Goal: Task Accomplishment & Management: Manage account settings

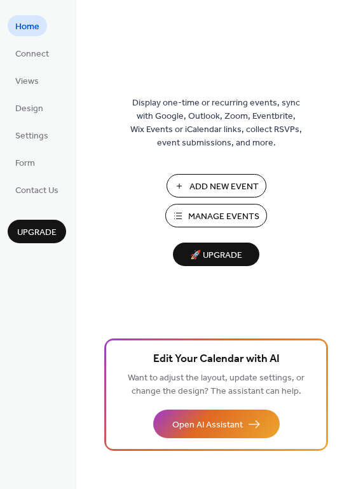
click at [215, 211] on span "Manage Events" at bounding box center [223, 216] width 71 height 13
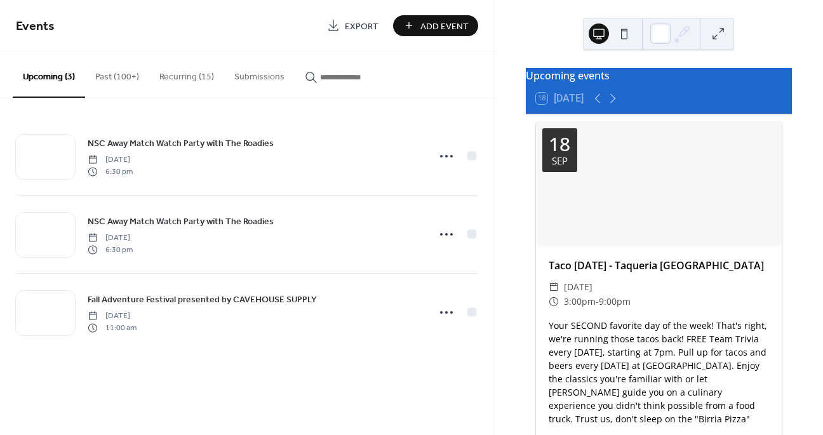
click at [184, 74] on button "Recurring (15)" at bounding box center [186, 73] width 75 height 45
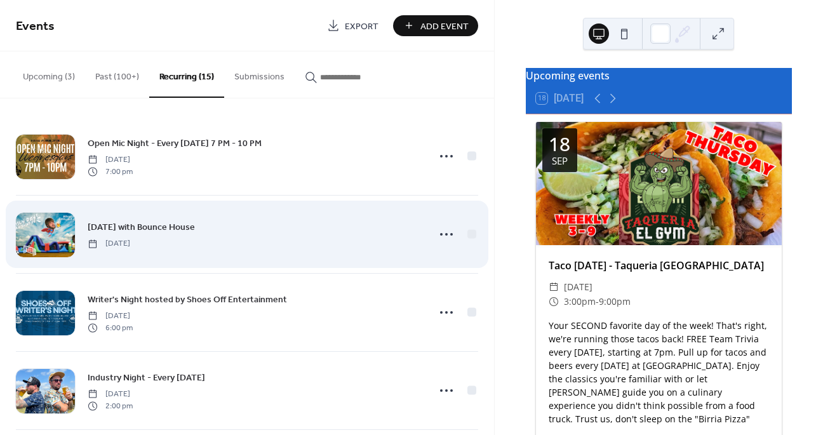
click at [177, 224] on span "Family Day with Bounce House" at bounding box center [141, 227] width 107 height 13
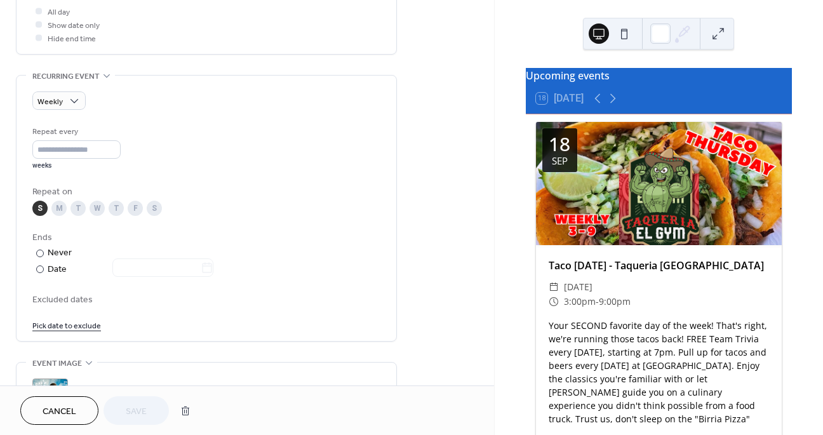
scroll to position [490, 0]
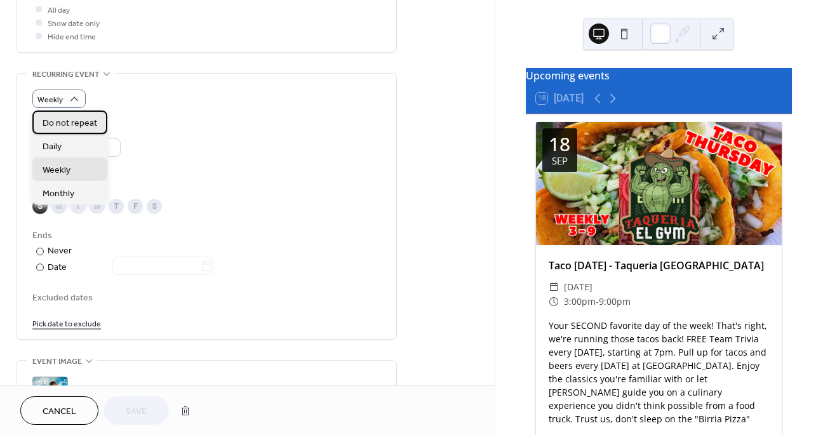
click at [71, 124] on span "Do not repeat" at bounding box center [70, 123] width 55 height 13
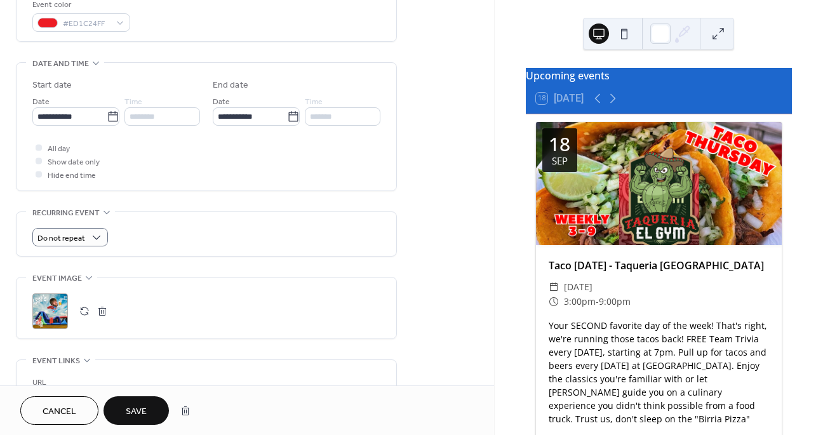
scroll to position [349, 0]
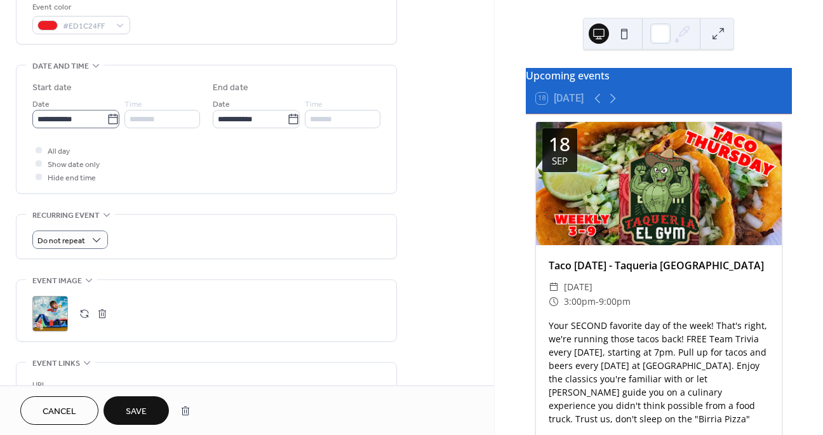
click at [107, 119] on icon at bounding box center [113, 119] width 13 height 13
click at [105, 119] on input "**********" at bounding box center [69, 119] width 74 height 18
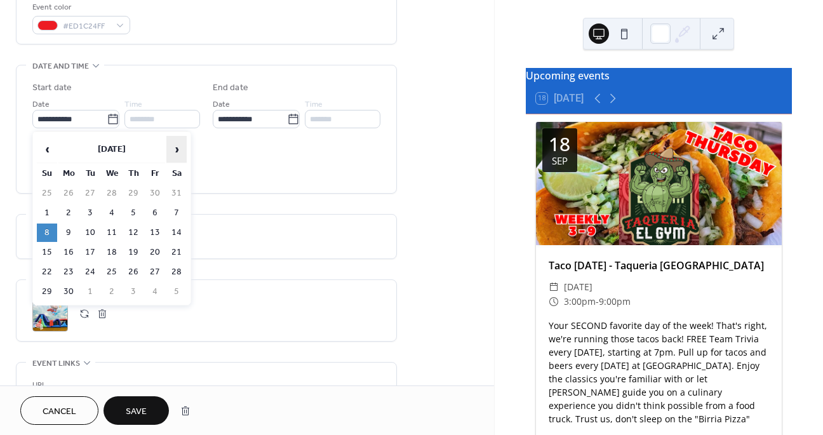
click at [174, 147] on span "›" at bounding box center [176, 149] width 19 height 25
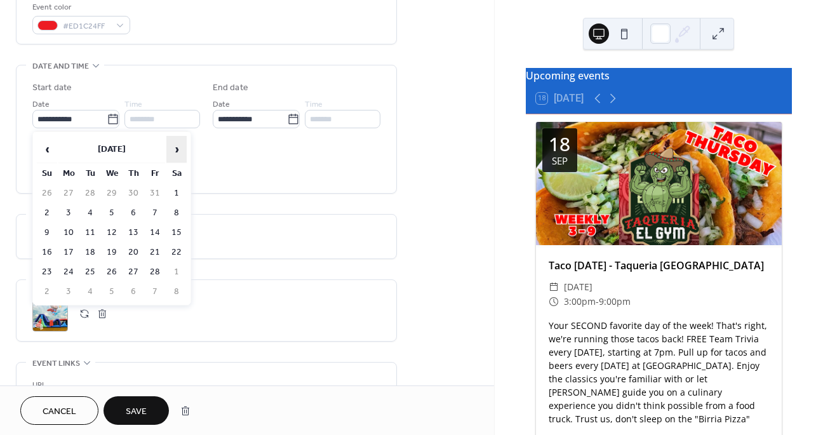
click at [174, 147] on span "›" at bounding box center [176, 149] width 19 height 25
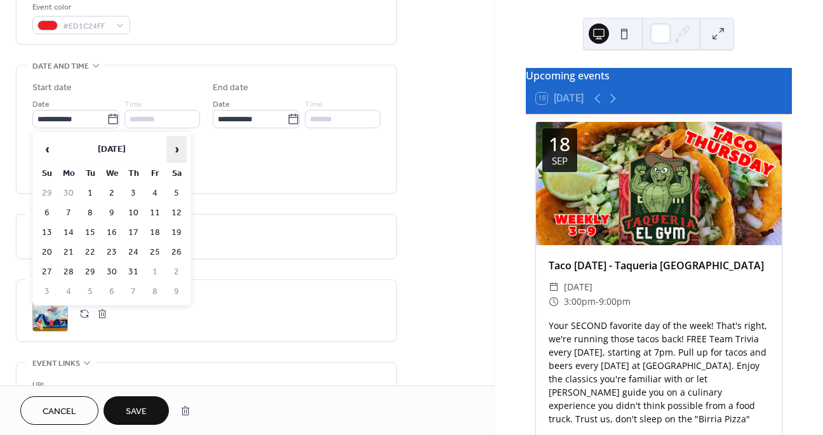
click at [174, 147] on span "›" at bounding box center [176, 149] width 19 height 25
click at [44, 252] on td "21" at bounding box center [47, 252] width 20 height 18
type input "**********"
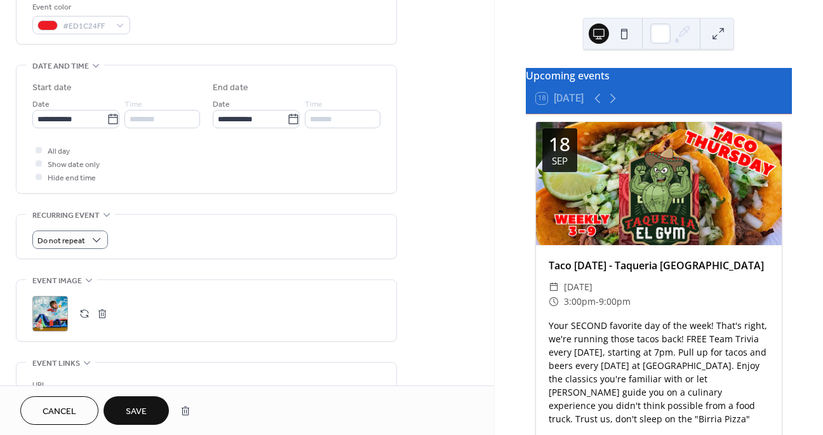
click at [155, 119] on div "********" at bounding box center [163, 119] width 76 height 18
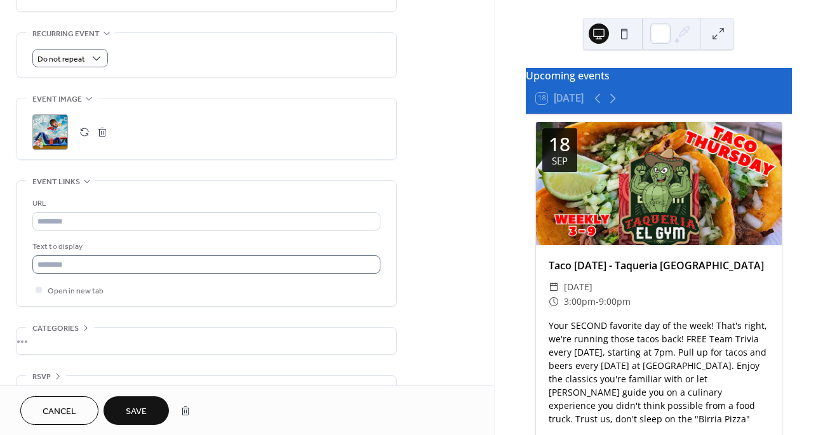
scroll to position [561, 0]
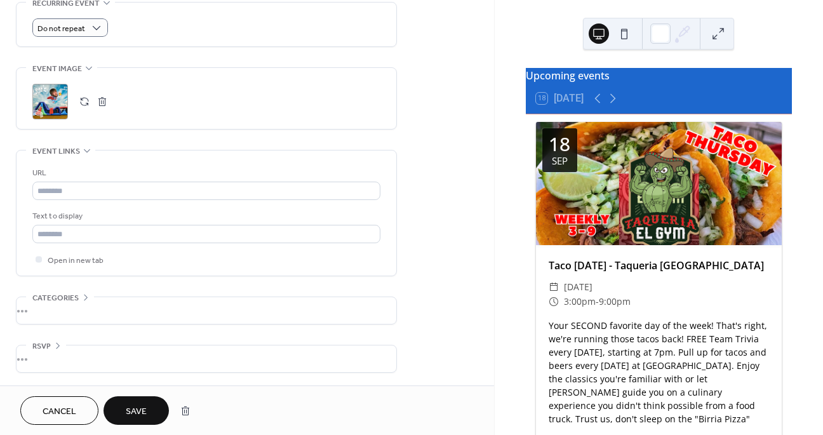
click at [144, 405] on span "Save" at bounding box center [136, 411] width 21 height 13
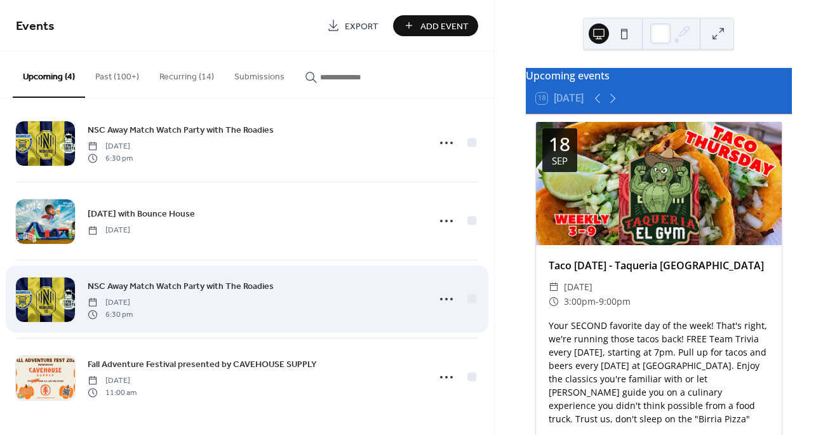
scroll to position [12, 0]
